Goal: Information Seeking & Learning: Learn about a topic

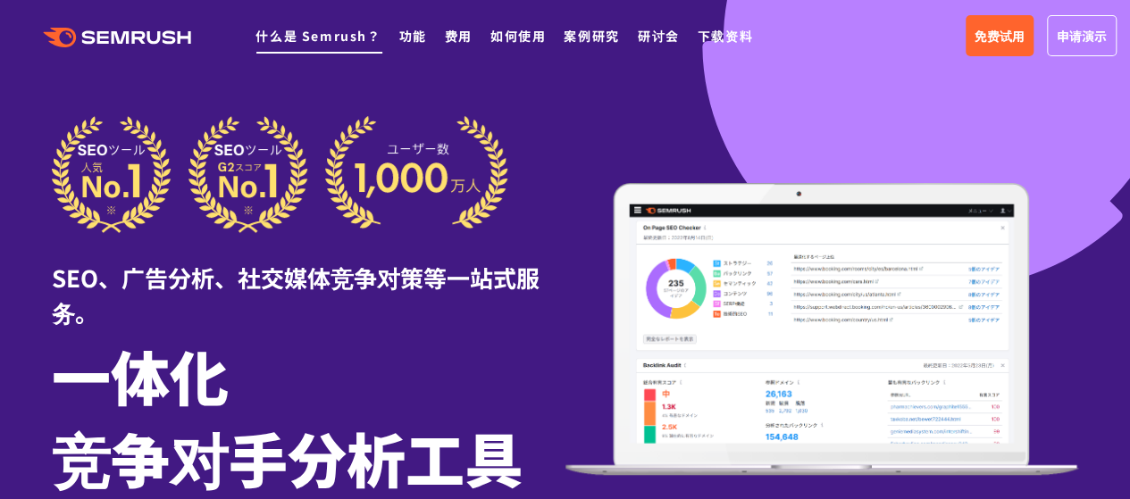
click at [329, 37] on font "什么是 Semrush？" at bounding box center [318, 36] width 125 height 18
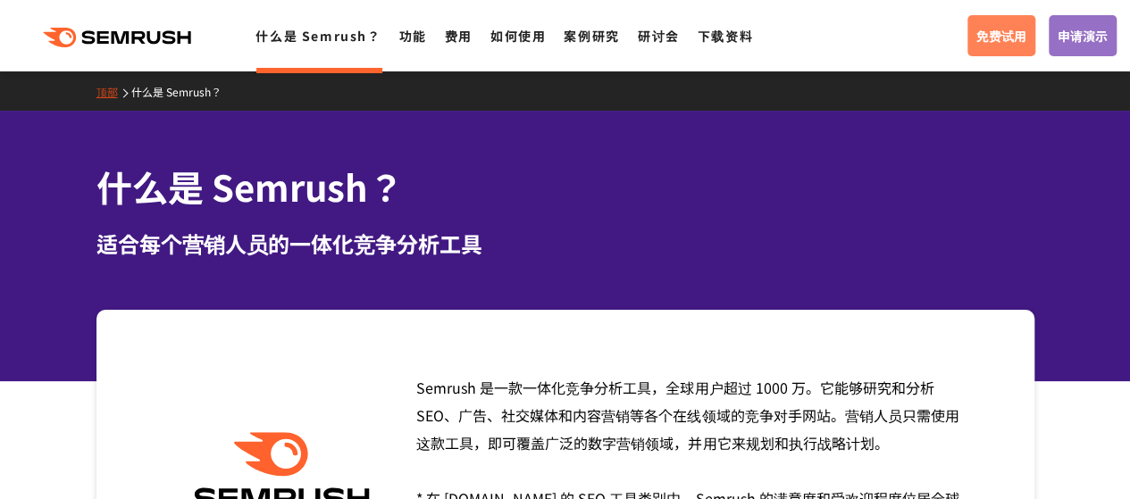
click at [1020, 36] on font "免费试用" at bounding box center [1002, 36] width 50 height 18
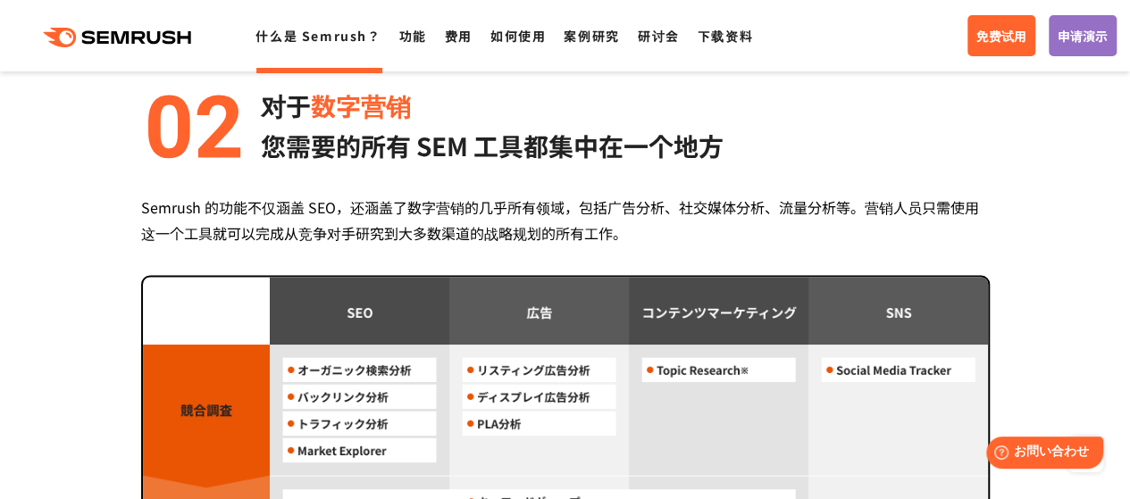
scroll to position [1519, 0]
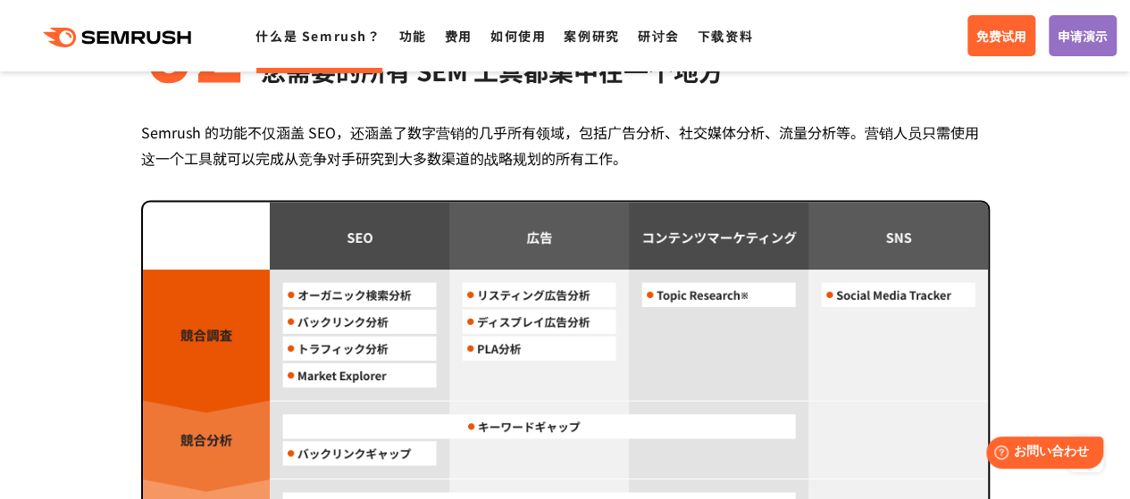
click at [807, 126] on div "Semrush 的功能不仅涵盖 SEO，还涵盖了数字营销的几乎所有领域，包括广告分析、社交媒体分析、流量分析等。营销人员只需使用这一个工具就可以完成从竞争对手…" at bounding box center [565, 146] width 849 height 52
click at [763, 122] on font "Semrush 的功能不仅涵盖 SEO，还涵盖了数字营销的几乎所有领域，包括广告分析、社交媒体分析、流量分析等。营销人员只需使用这一个工具就可以完成从竞争对手…" at bounding box center [560, 145] width 838 height 47
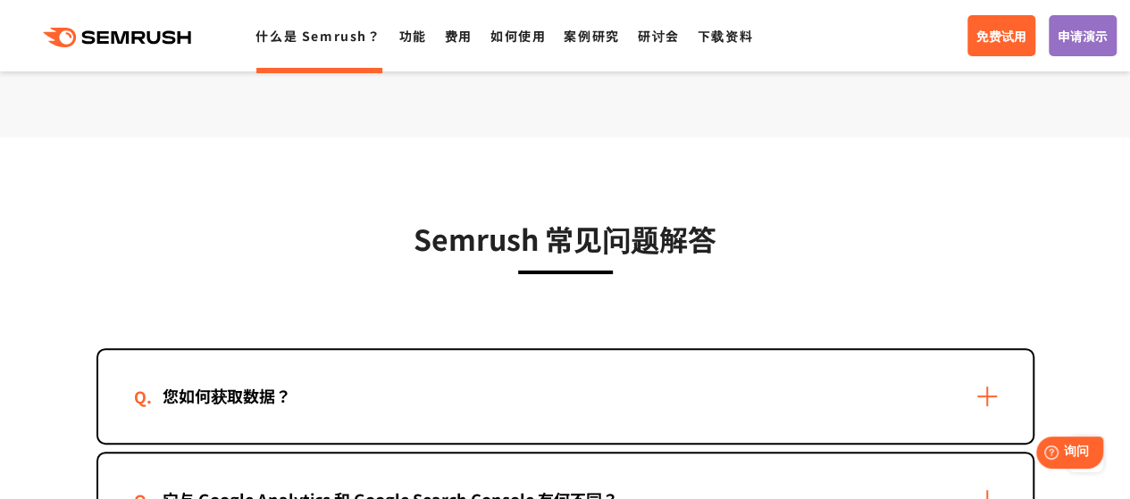
scroll to position [3663, 0]
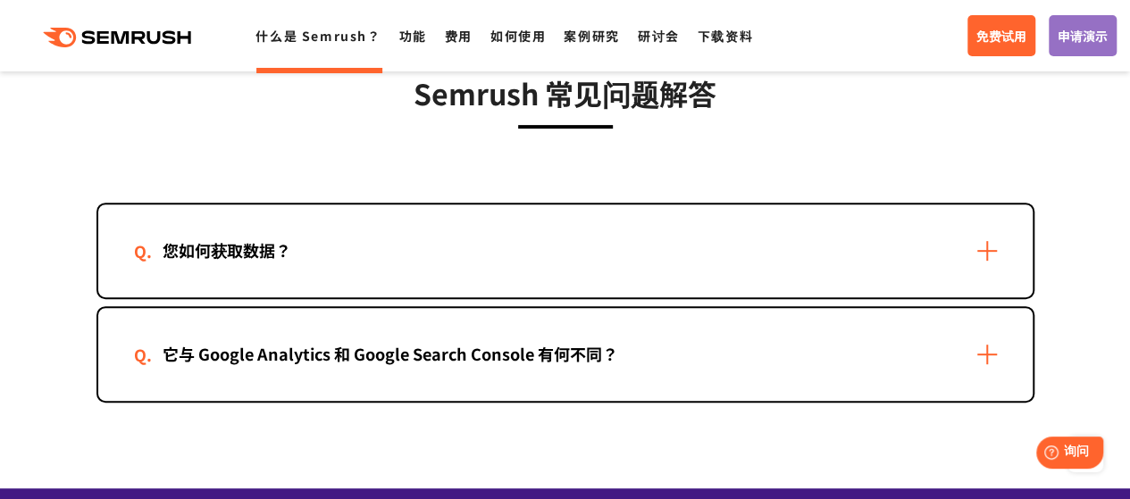
click at [600, 230] on div "您如何获取数据？" at bounding box center [565, 251] width 935 height 93
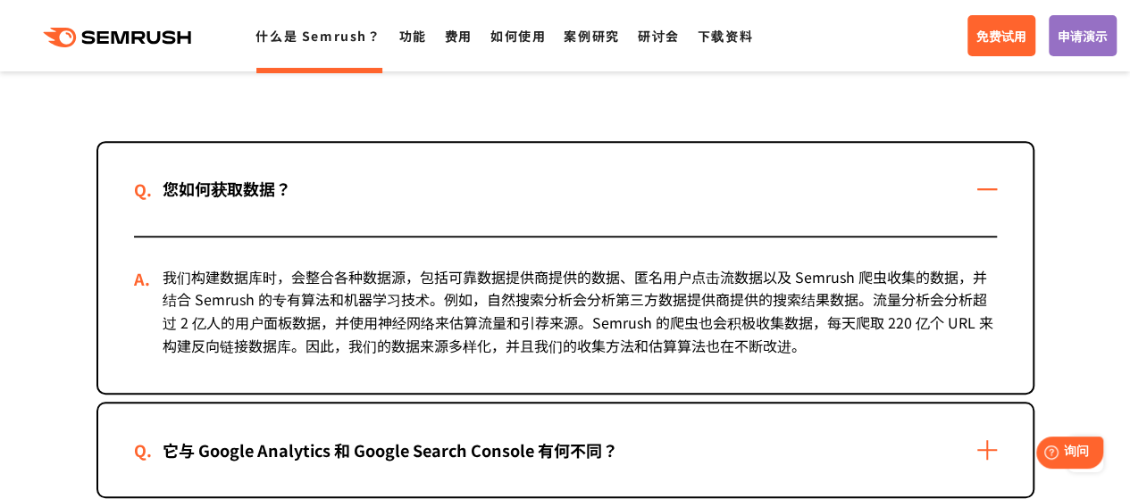
scroll to position [3753, 0]
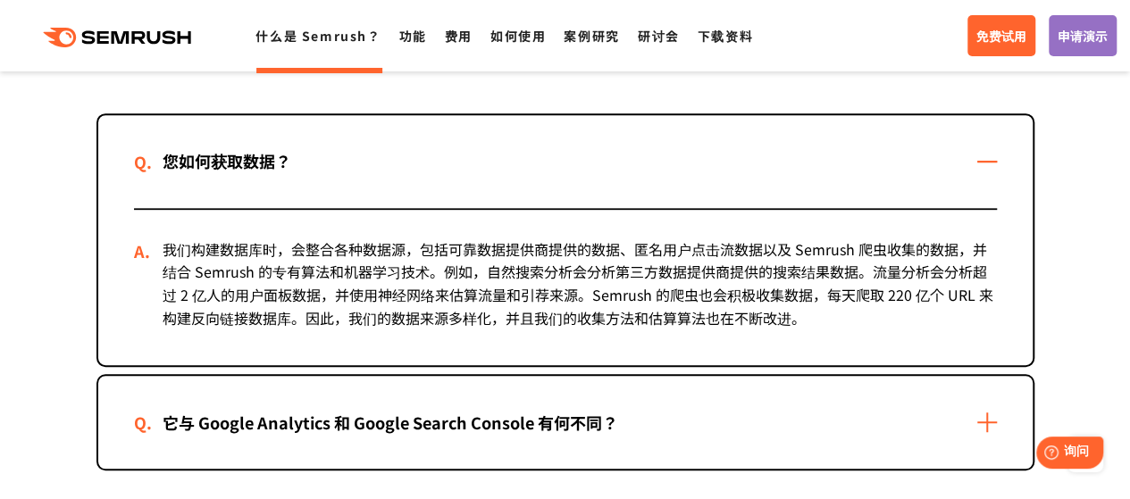
click at [494, 411] on font "它与 Google Analytics 和 Google Search Console 有何不同？" at bounding box center [391, 422] width 456 height 23
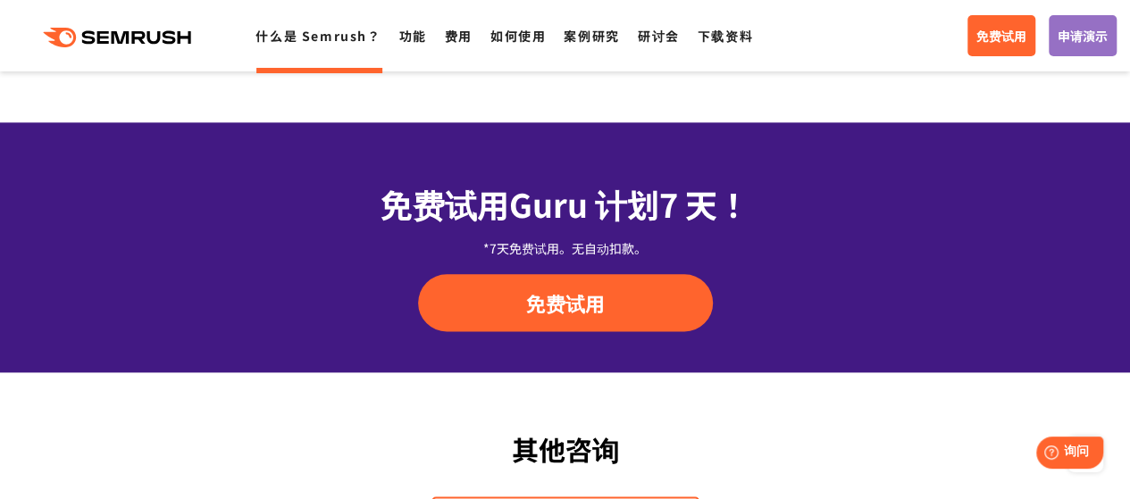
scroll to position [4468, 0]
